Goal: Task Accomplishment & Management: Complete application form

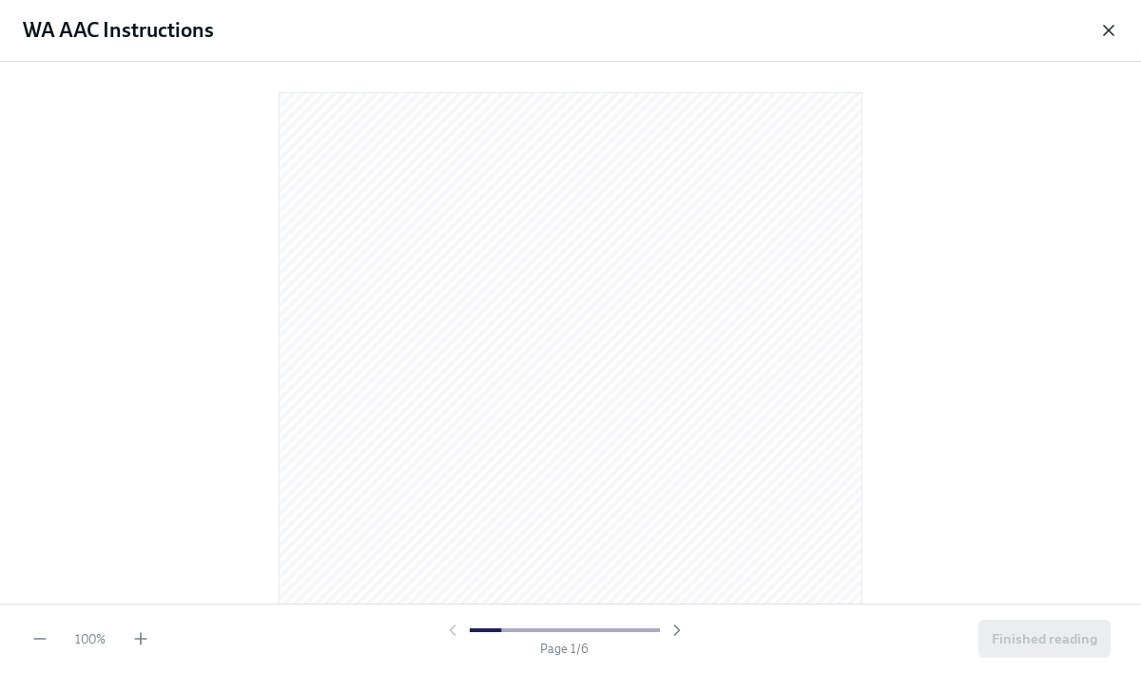
click at [1110, 38] on icon "button" at bounding box center [1108, 30] width 19 height 19
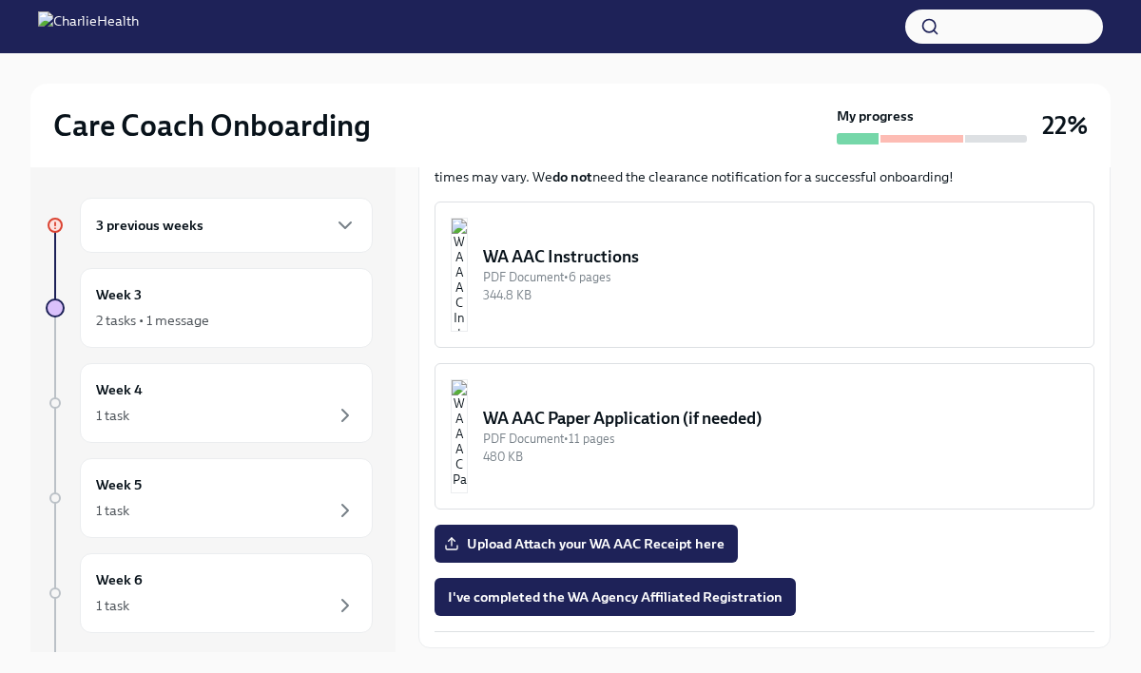
scroll to position [1026, 0]
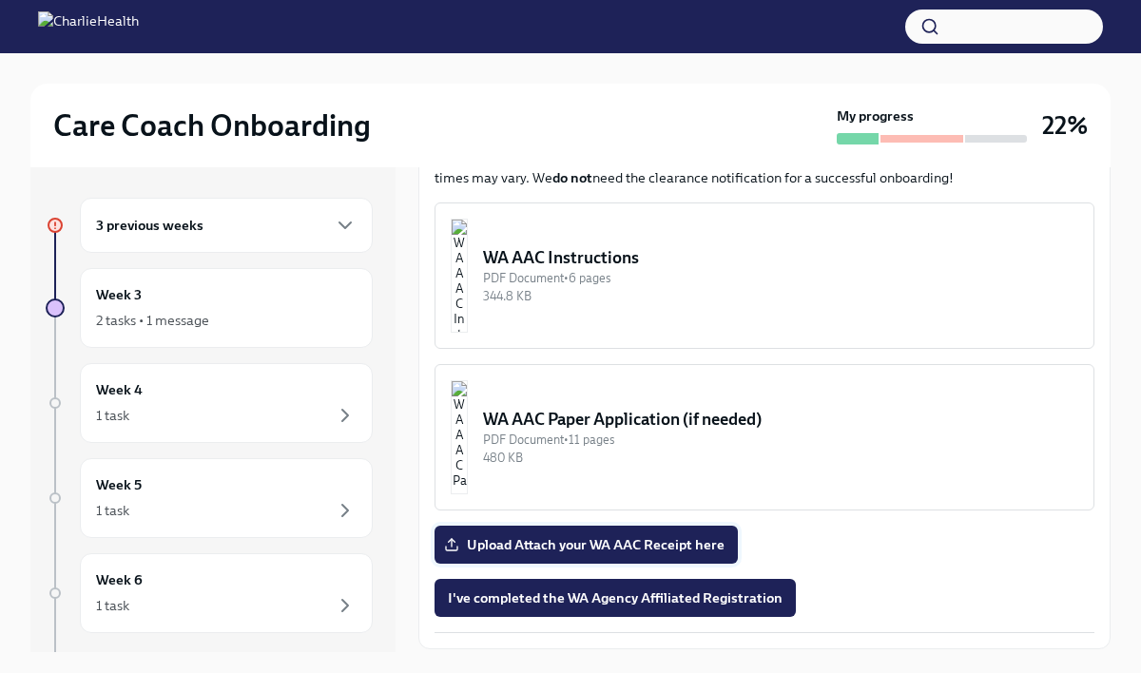
click at [700, 535] on span "Upload Attach your WA AAC Receipt here" at bounding box center [586, 544] width 277 height 19
click at [0, 0] on input "Upload Attach your WA AAC Receipt here" at bounding box center [0, 0] width 0 height 0
click at [667, 535] on span "Upload Attach your WA AAC Receipt here" at bounding box center [586, 544] width 277 height 19
click at [0, 0] on input "Upload Attach your WA AAC Receipt here" at bounding box center [0, 0] width 0 height 0
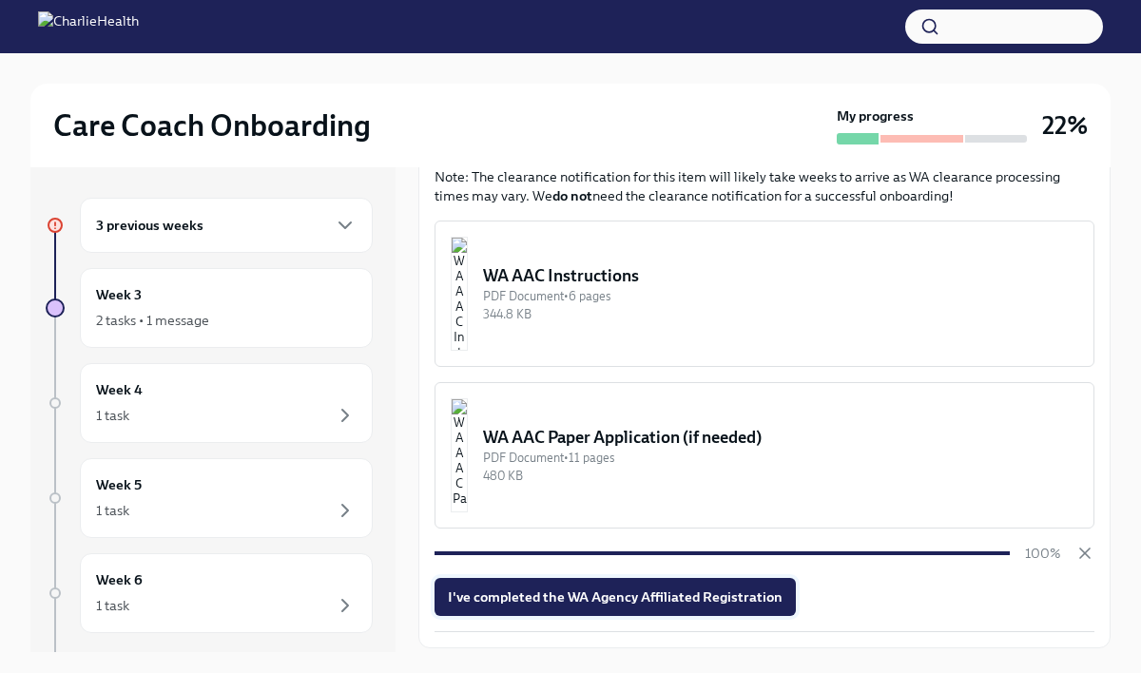
click at [750, 588] on span "I've completed the WA Agency Affiliated Registration" at bounding box center [615, 597] width 335 height 19
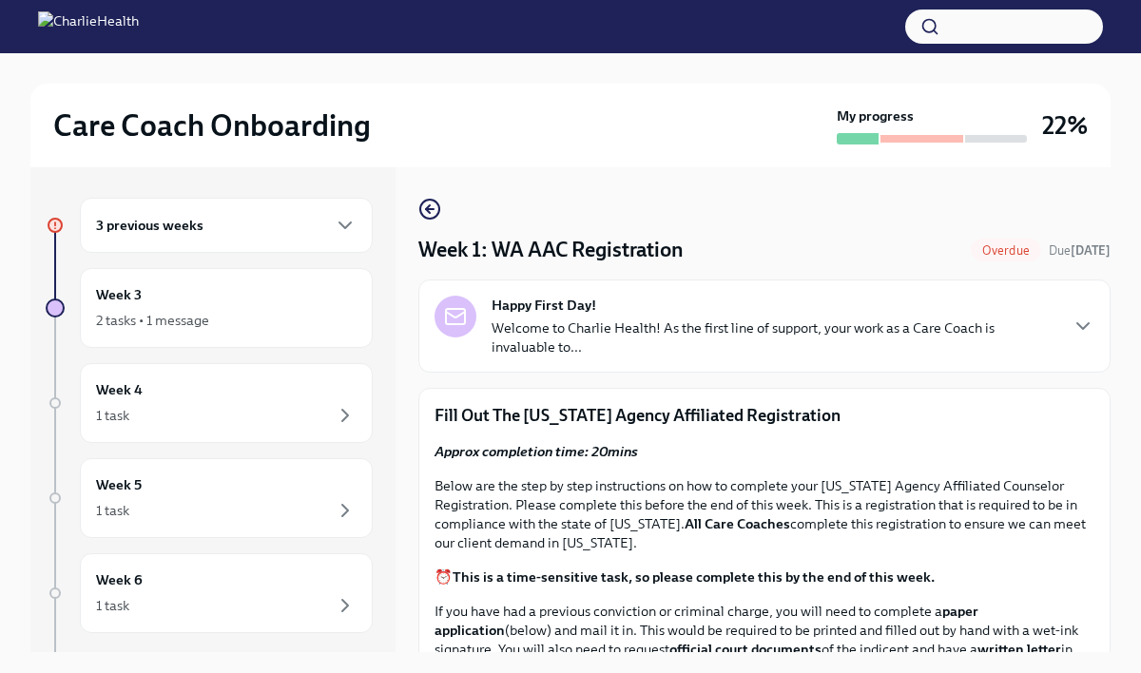
scroll to position [1, 0]
click at [728, 300] on div "Happy First Day! Welcome to Charlie Health! As the first line of support, your …" at bounding box center [774, 325] width 565 height 61
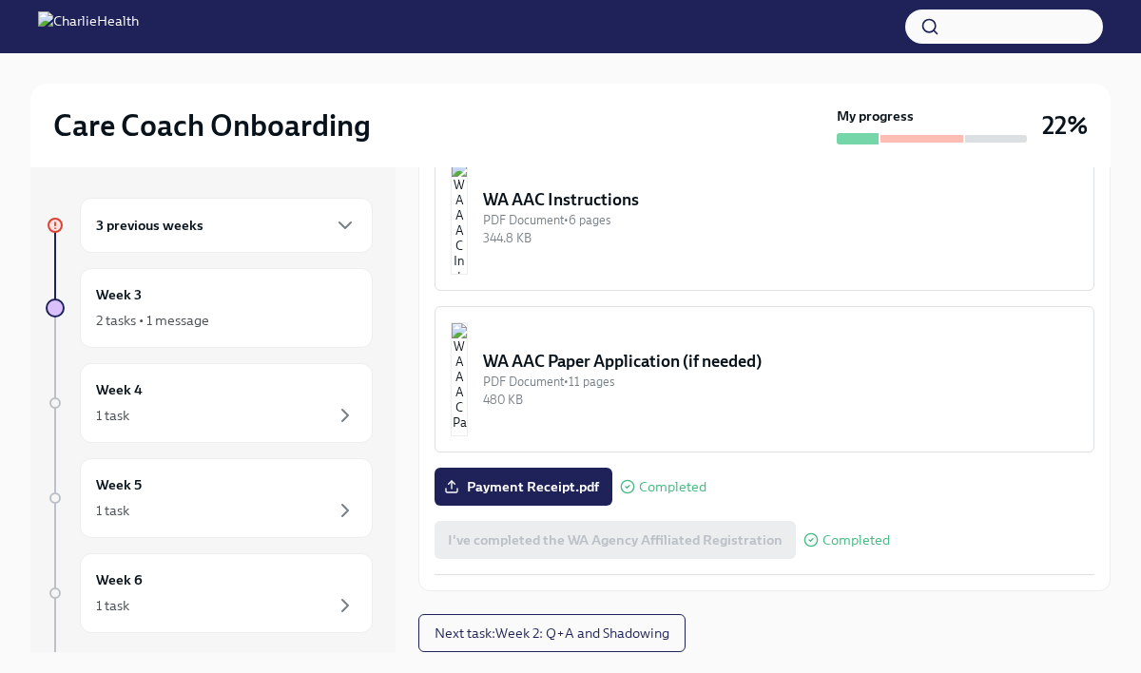
scroll to position [1637, 0]
click at [651, 635] on span "Next task : Week 2: Q+A and Shadowing" at bounding box center [552, 633] width 235 height 19
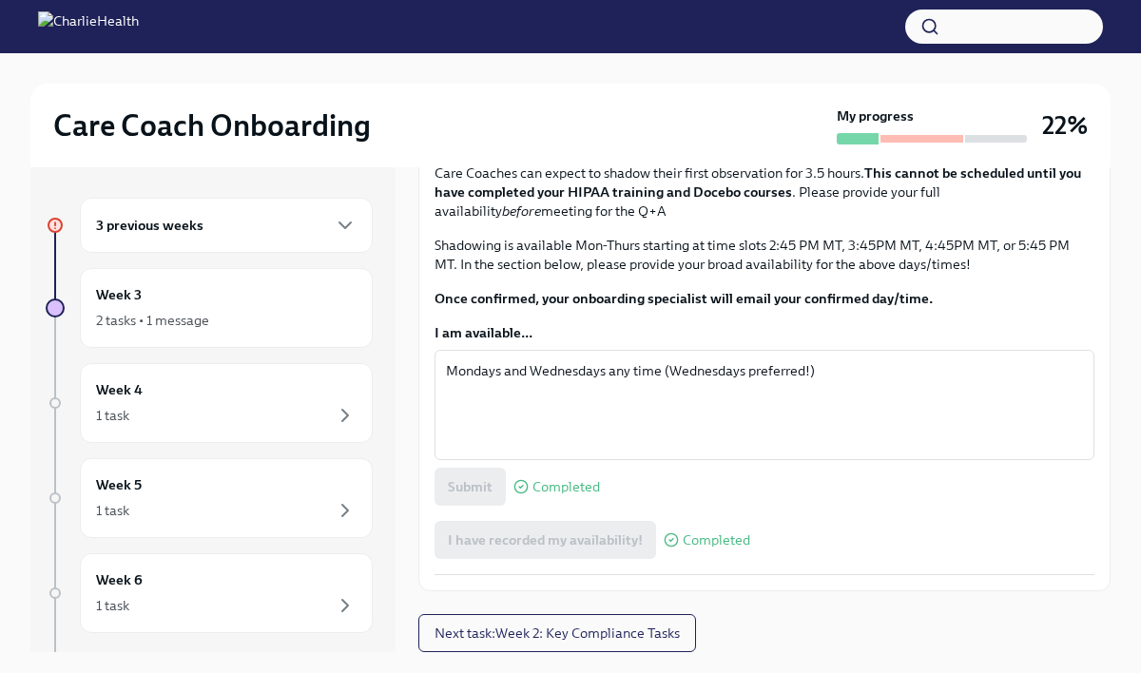
scroll to position [1186, 0]
click at [679, 630] on span "Next task : Week 2: Key Compliance Tasks" at bounding box center [557, 633] width 245 height 19
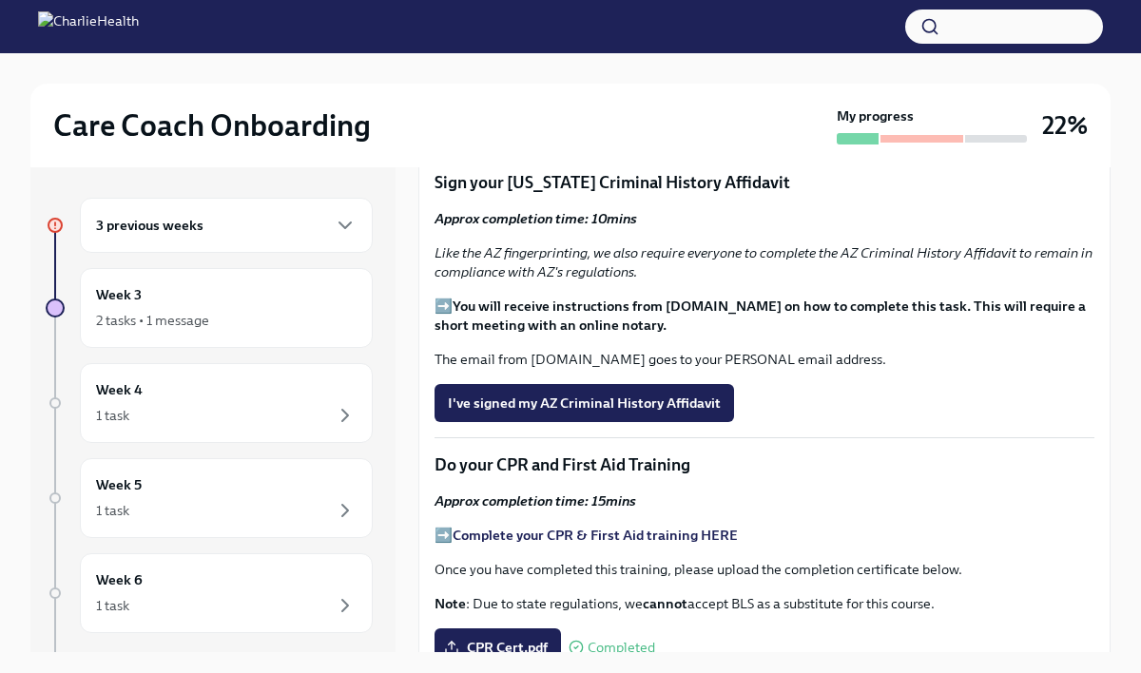
scroll to position [705, 0]
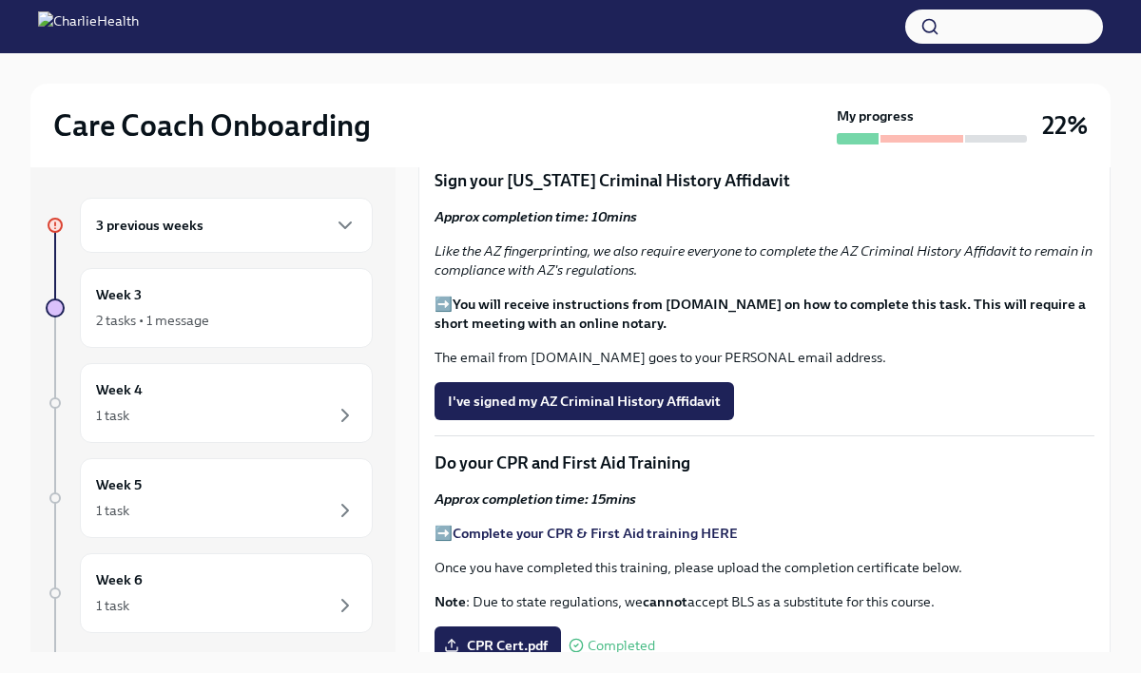
click at [710, 138] on button "I've registered in the AZ Fingerprint Portal" at bounding box center [582, 119] width 295 height 38
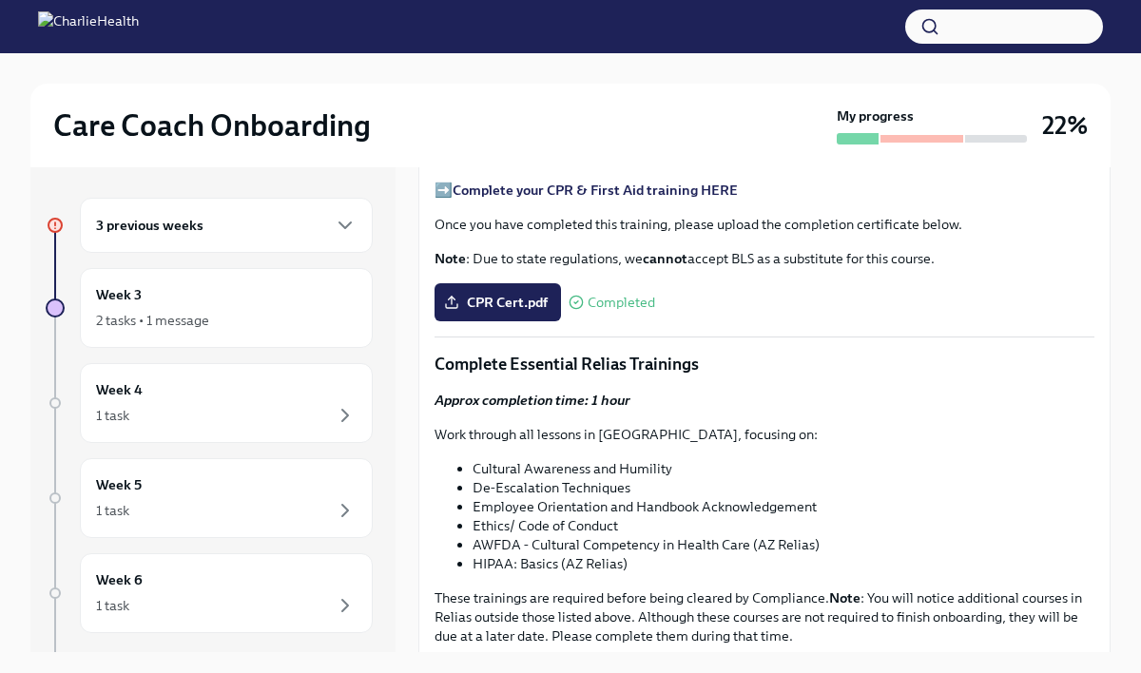
scroll to position [1049, 0]
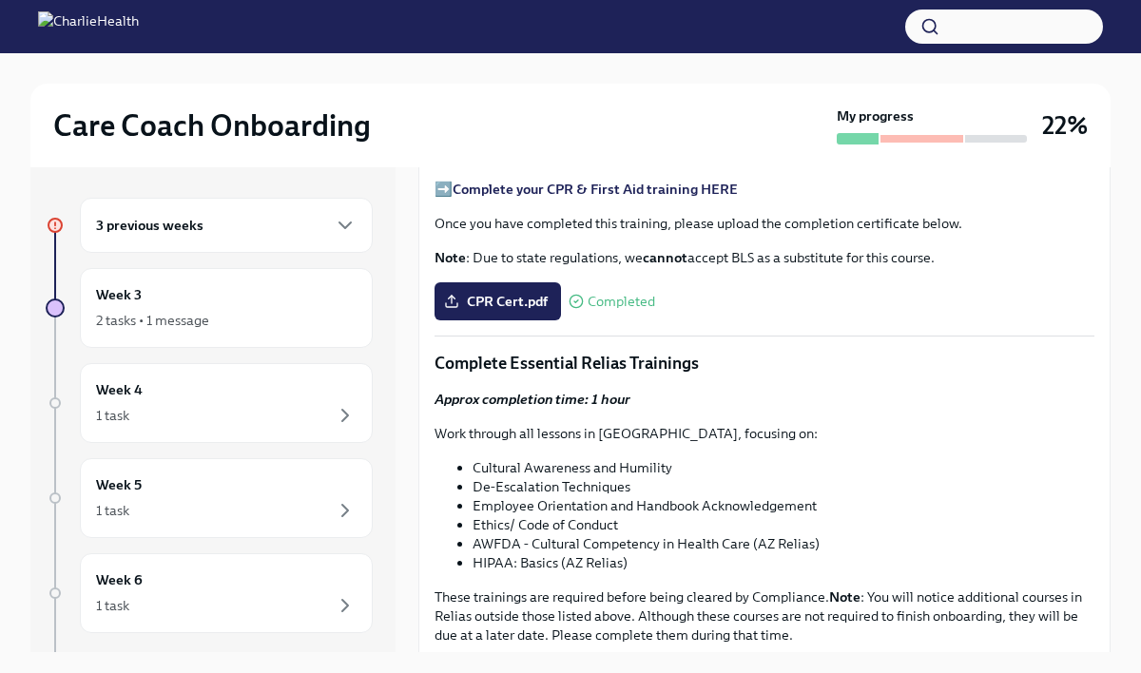
click at [678, 67] on span "I've signed my AZ Criminal History Affidavit" at bounding box center [584, 57] width 273 height 19
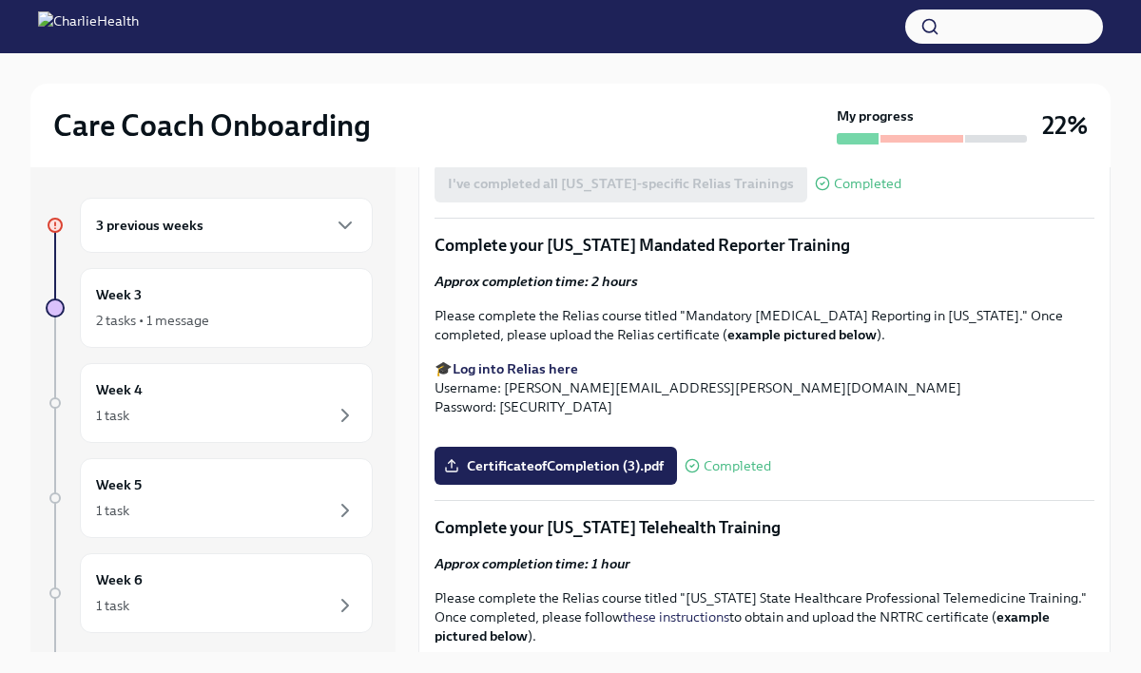
scroll to position [1738, 0]
